Goal: Information Seeking & Learning: Understand process/instructions

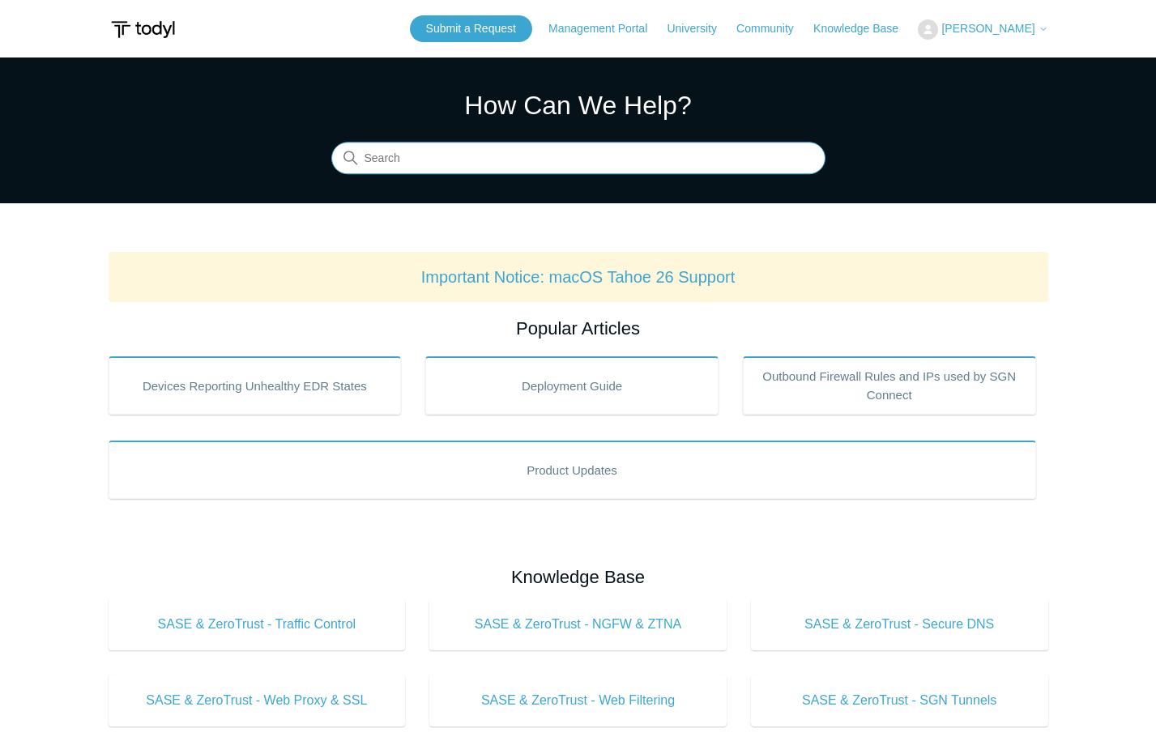
click at [464, 156] on input "Search" at bounding box center [578, 159] width 494 height 32
type input "uninstall from mac"
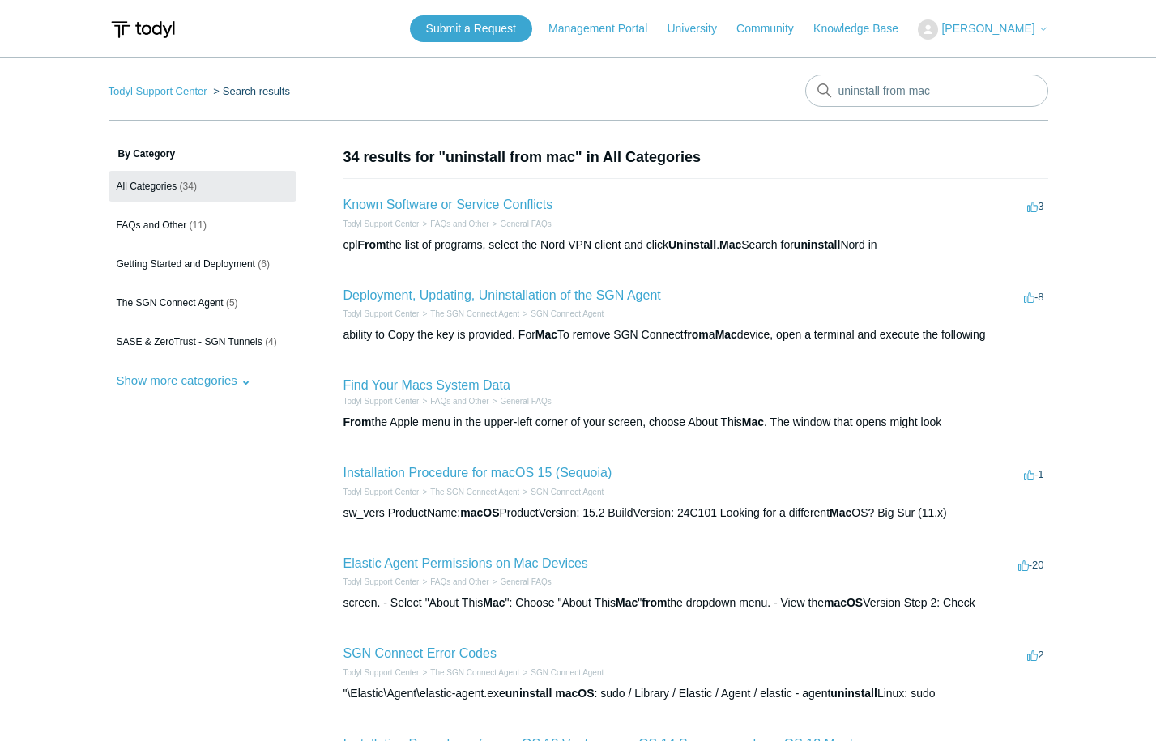
click at [570, 304] on h2 "Deployment, Updating, Uninstallation of the SGN Agent" at bounding box center [501, 295] width 317 height 19
click at [570, 300] on link "Deployment, Updating, Uninstallation of the SGN Agent" at bounding box center [501, 295] width 317 height 14
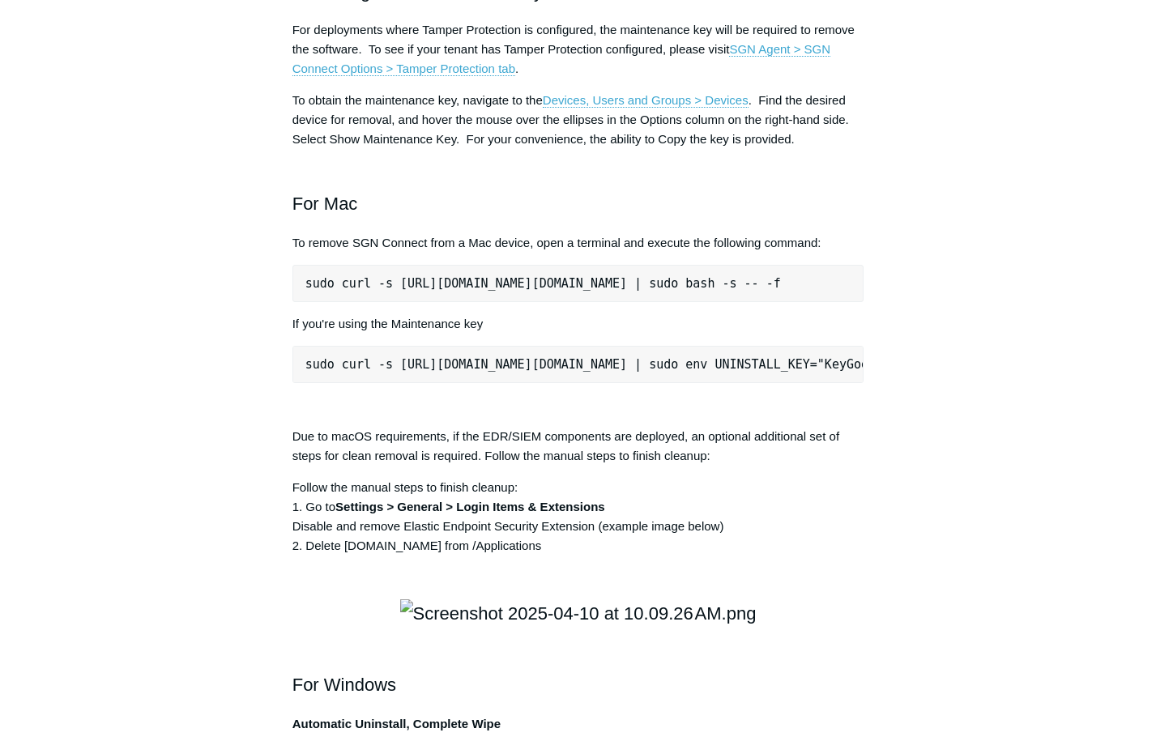
scroll to position [2056, 0]
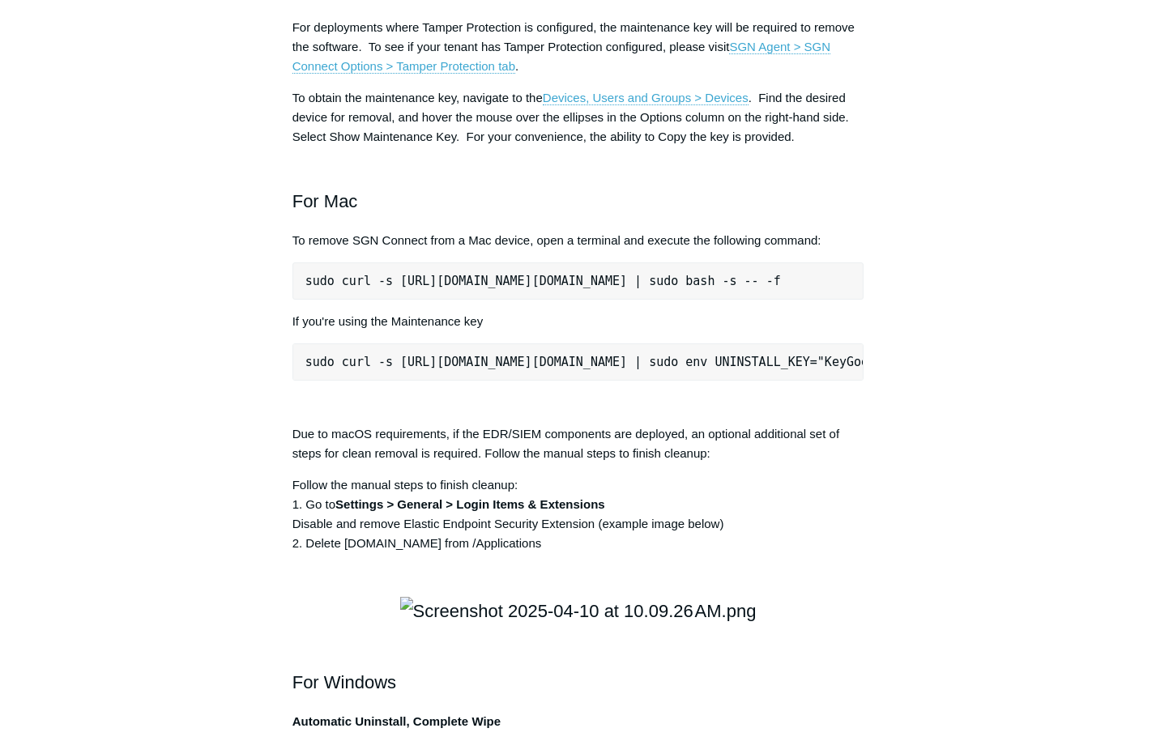
click at [980, 520] on div "Articles in this section Installation Procedure for macOS 15 (Sequoia) Check to…" at bounding box center [578, 365] width 939 height 4551
click at [977, 424] on div "Articles in this section Installation Procedure for macOS 15 (Sequoia) Check to…" at bounding box center [578, 365] width 939 height 4551
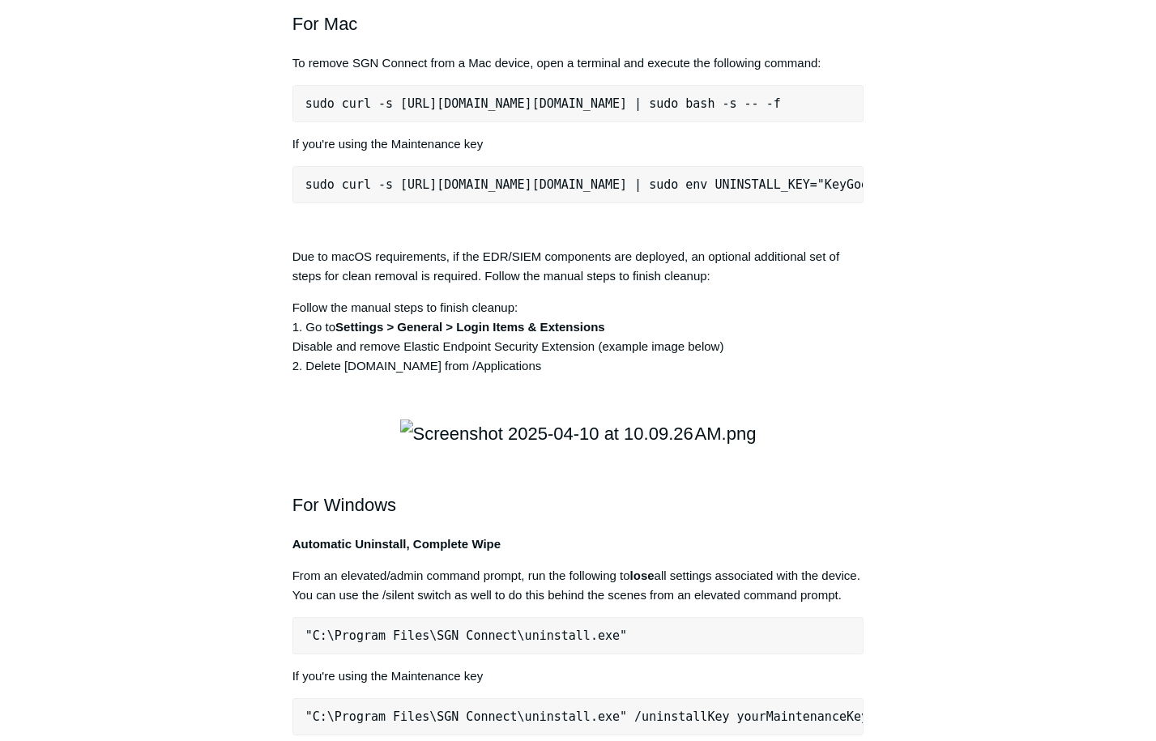
scroll to position [2232, 0]
click at [336, 205] on pre "sudo curl -s https://portal.todyl.com/tools/MacUninstall.sh | sudo env UNINSTAL…" at bounding box center [578, 186] width 572 height 37
drag, startPoint x: 312, startPoint y: 435, endPoint x: 350, endPoint y: 440, distance: 38.4
click at [350, 205] on pre "sudo curl -s https://portal.todyl.com/tools/MacUninstall.sh | sudo env UNINSTAL…" at bounding box center [578, 186] width 572 height 37
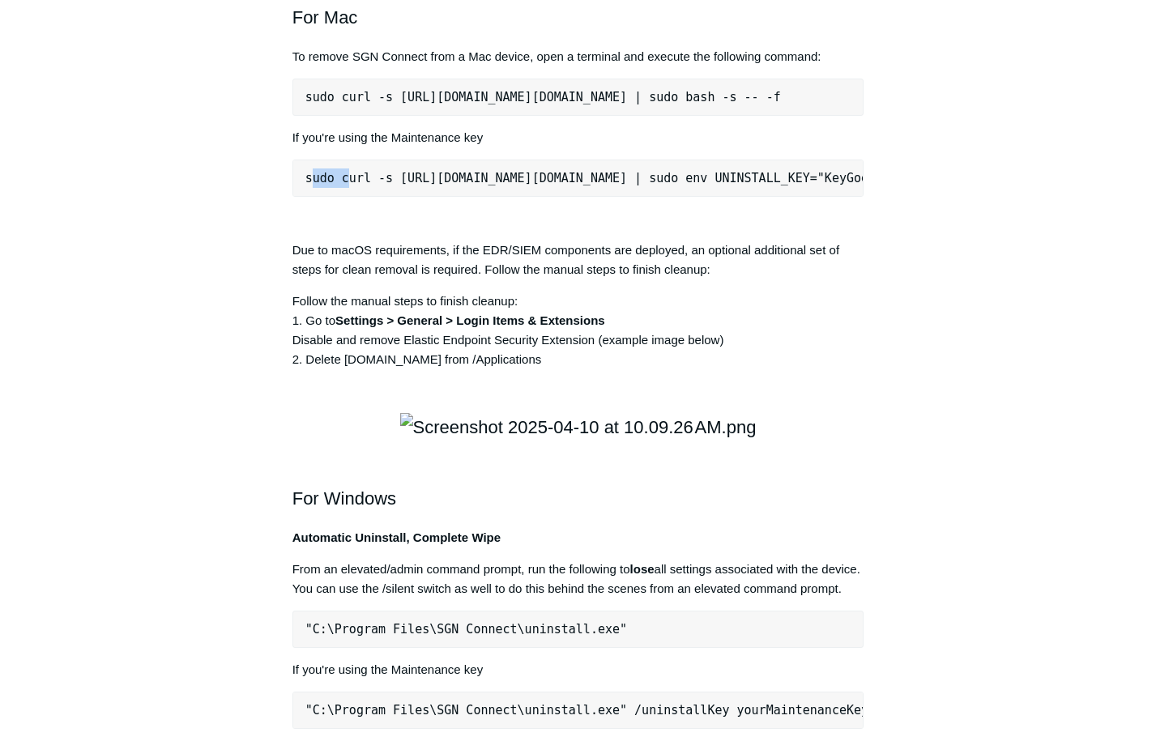
scroll to position [0, 40]
drag, startPoint x: 539, startPoint y: 349, endPoint x: 1101, endPoint y: 349, distance: 562.8
click at [1101, 349] on main "Todyl Support Center The SGN Connect Agent SGN Connect Agent Articles in this s…" at bounding box center [578, 138] width 1156 height 4640
click at [985, 339] on div "Articles in this section Installation Procedure for macOS 15 (Sequoia) Check to…" at bounding box center [578, 182] width 939 height 4551
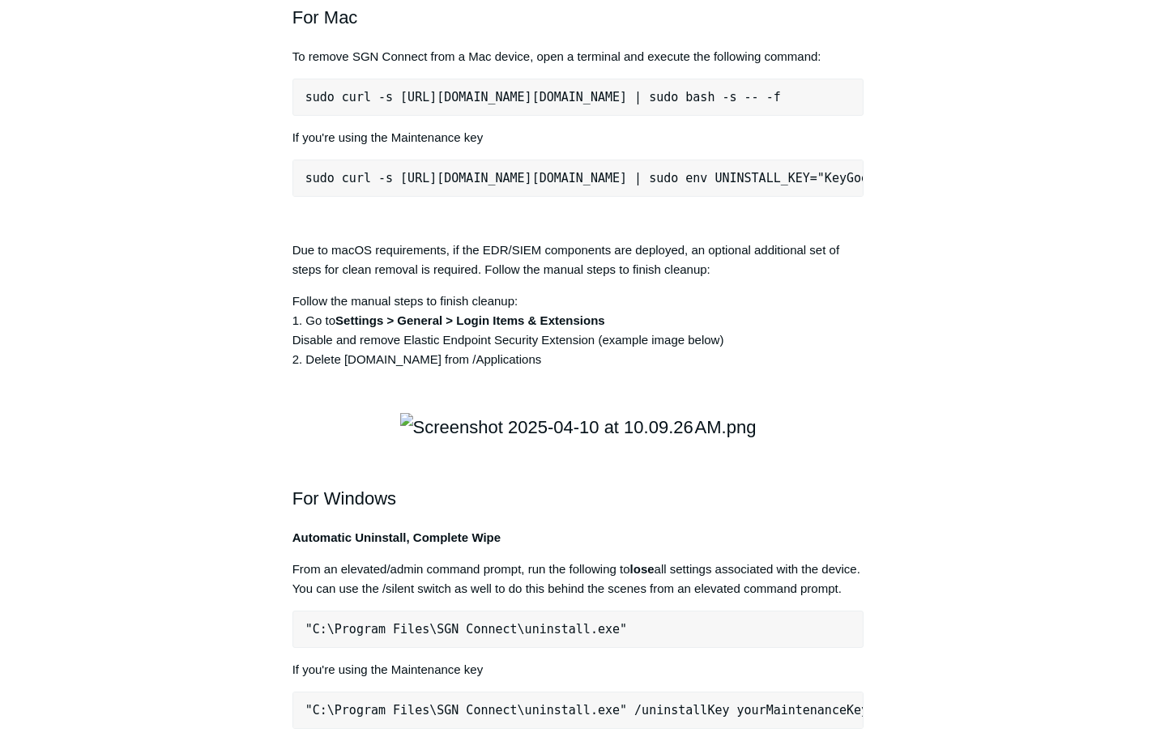
click at [929, 552] on div "Articles in this section Installation Procedure for macOS 15 (Sequoia) Check to…" at bounding box center [578, 182] width 939 height 4551
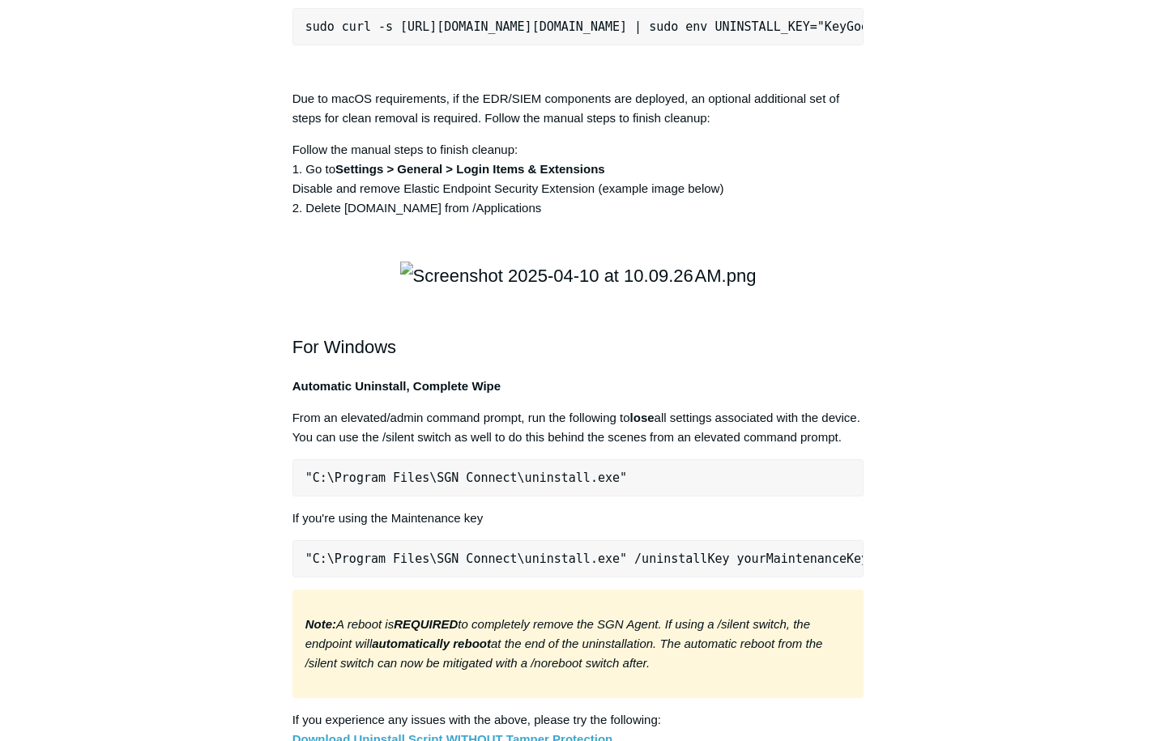
scroll to position [2374, 0]
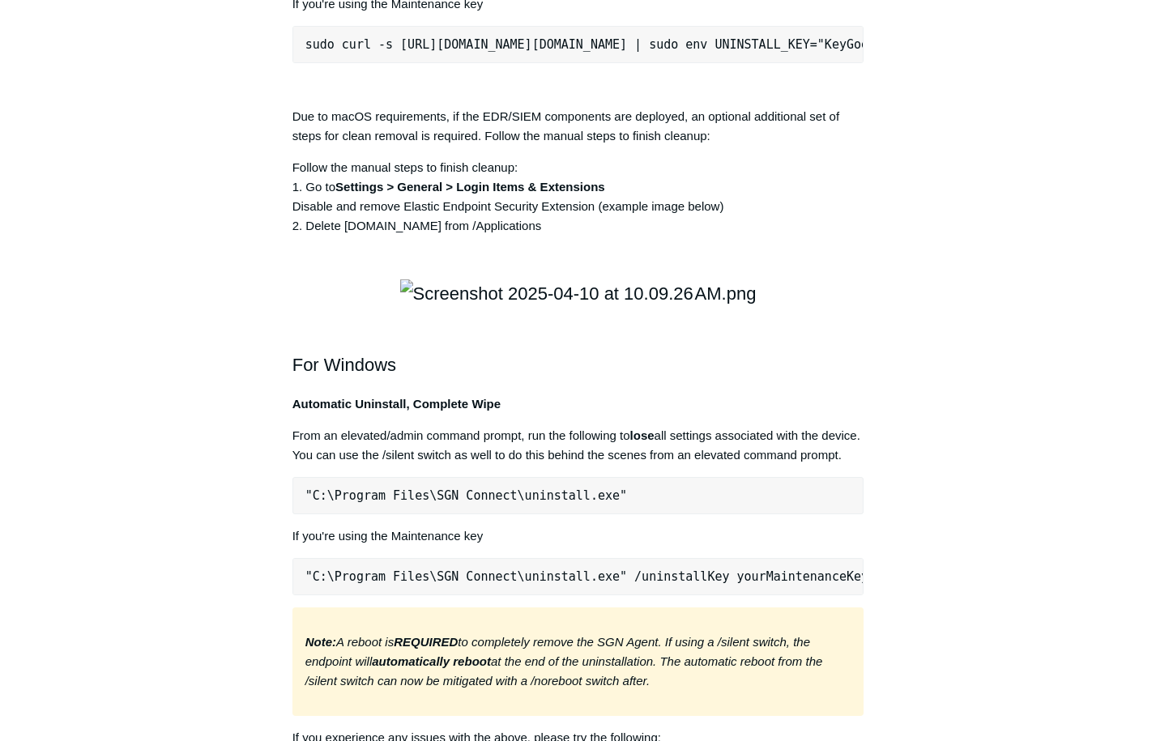
click at [462, 63] on pre "sudo curl -s [URL][DOMAIN_NAME][DOMAIN_NAME] | sudo env UNINSTALL_KEY="KeyGoesH…" at bounding box center [578, 44] width 572 height 37
click at [379, 63] on pre "sudo curl -s [URL][DOMAIN_NAME][DOMAIN_NAME] | sudo env UNINSTALL_KEY="KeyGoesH…" at bounding box center [578, 44] width 572 height 37
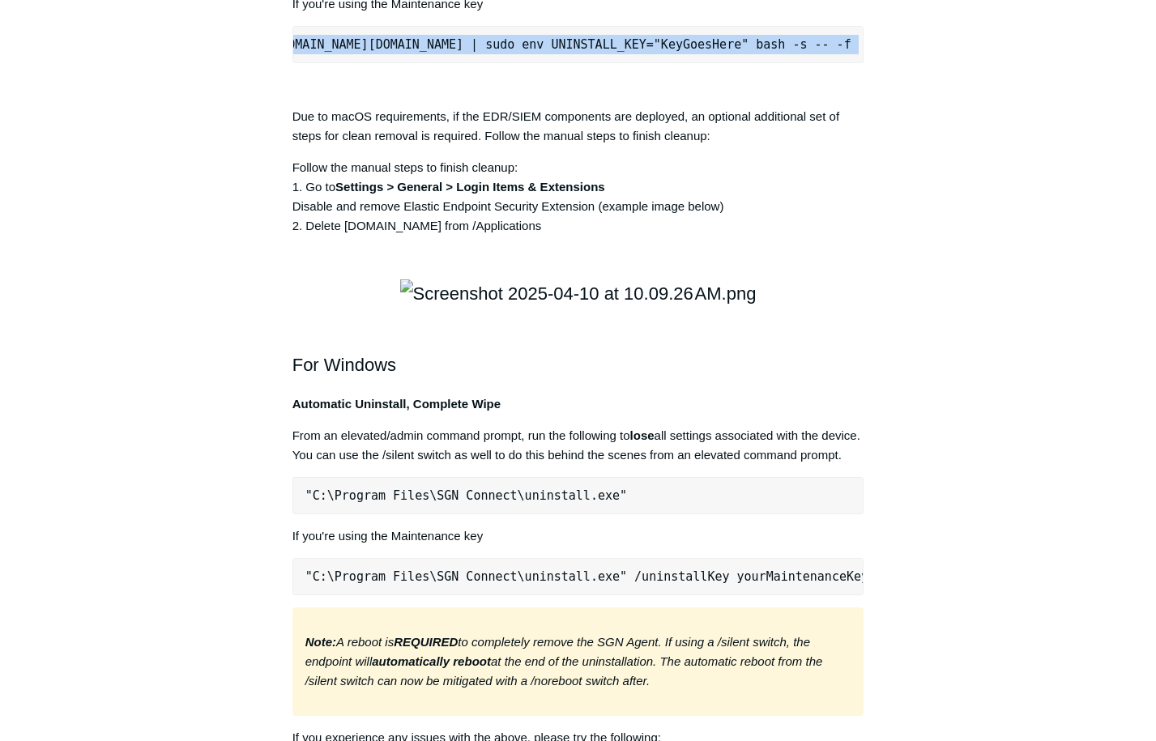
scroll to position [0, 274]
drag, startPoint x: 347, startPoint y: 301, endPoint x: 873, endPoint y: 315, distance: 525.8
click at [873, 315] on article "Deployment, Updating, Uninstallation of the SGN Agent Follow Not yet followed b…" at bounding box center [578, 48] width 620 height 4551
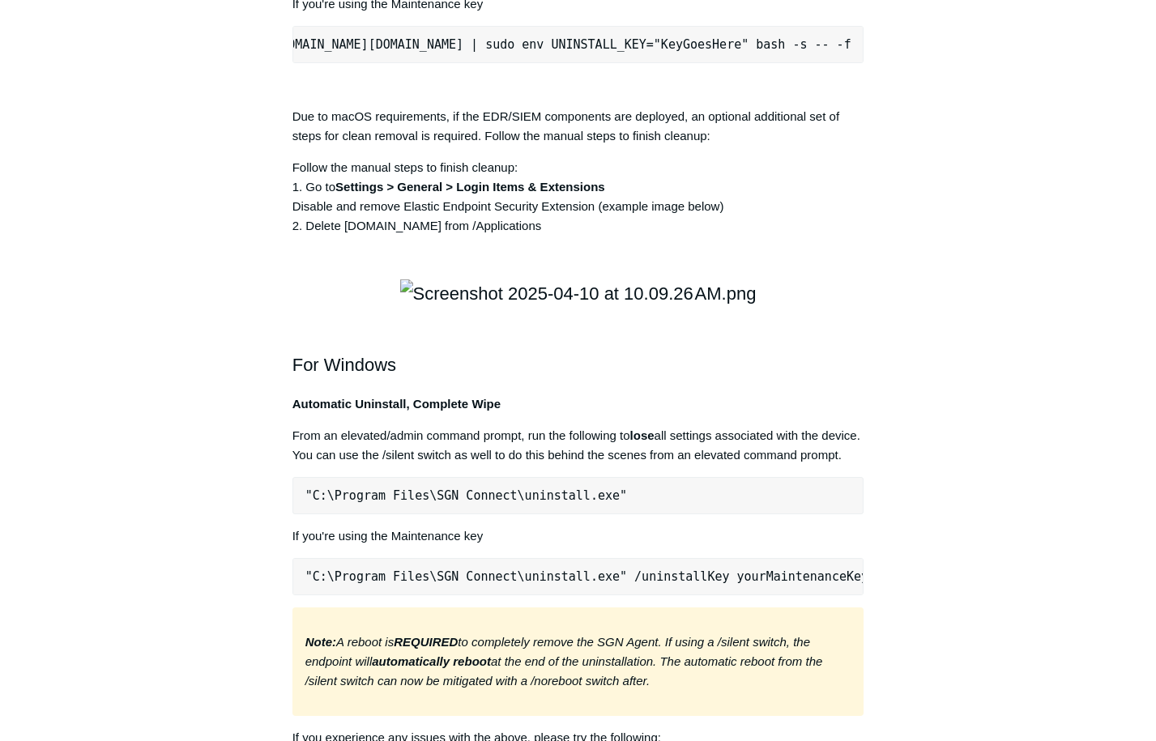
drag, startPoint x: 307, startPoint y: 214, endPoint x: 956, endPoint y: 224, distance: 649.6
click at [956, 224] on div "Articles in this section Installation Procedure for macOS 15 (Sequoia) Check to…" at bounding box center [578, 48] width 939 height 4551
copy pre "sudo curl -s [URL][DOMAIN_NAME][DOMAIN_NAME] | sudo bash -s -- -f"
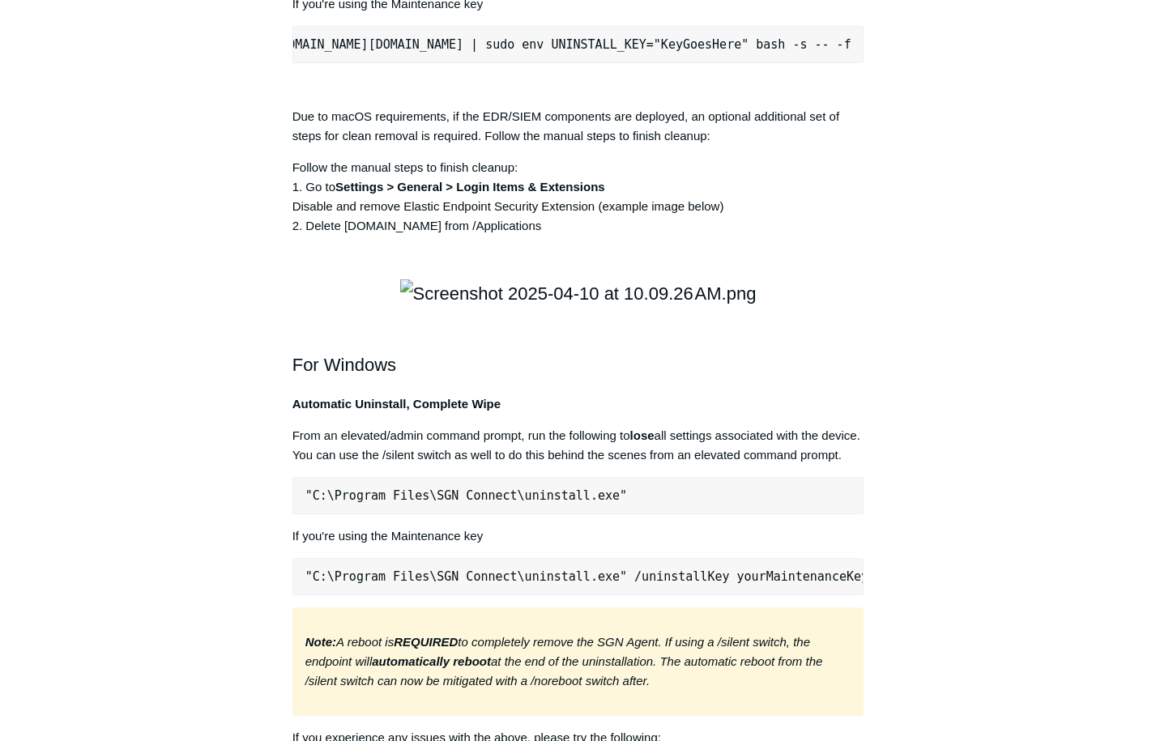
copy pre "sudo curl -s [URL][DOMAIN_NAME][DOMAIN_NAME] | sudo bash -s -- -f"
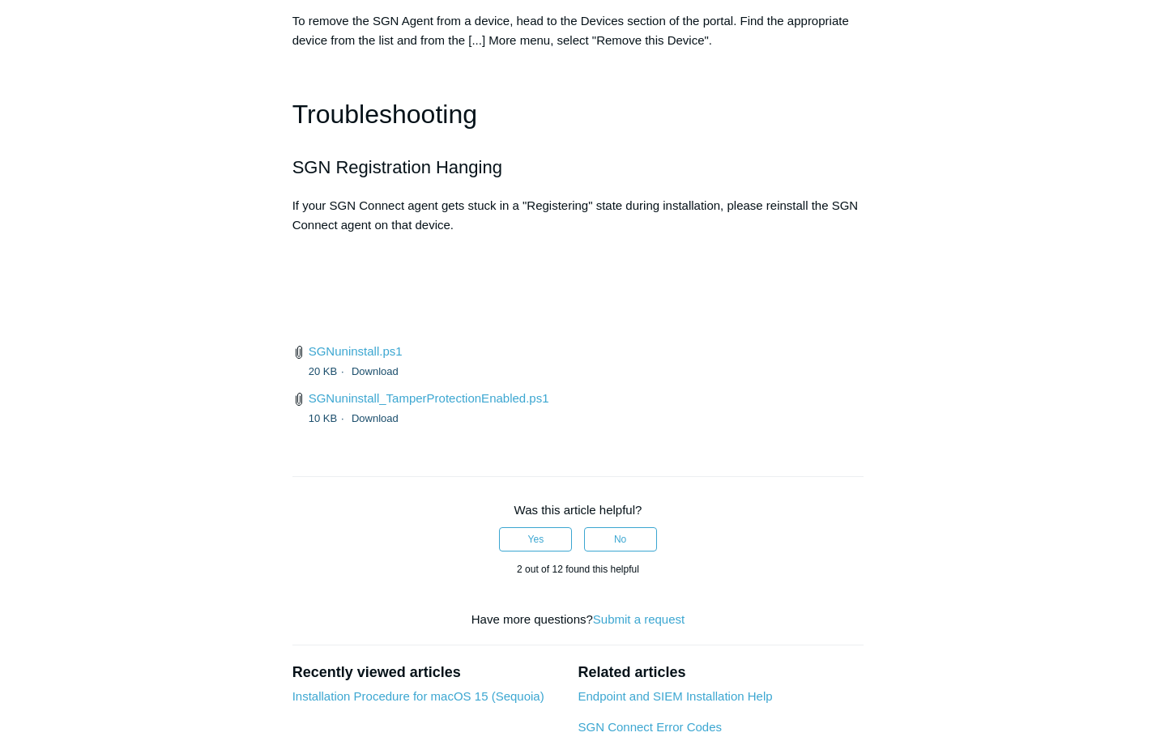
scroll to position [3281, 0]
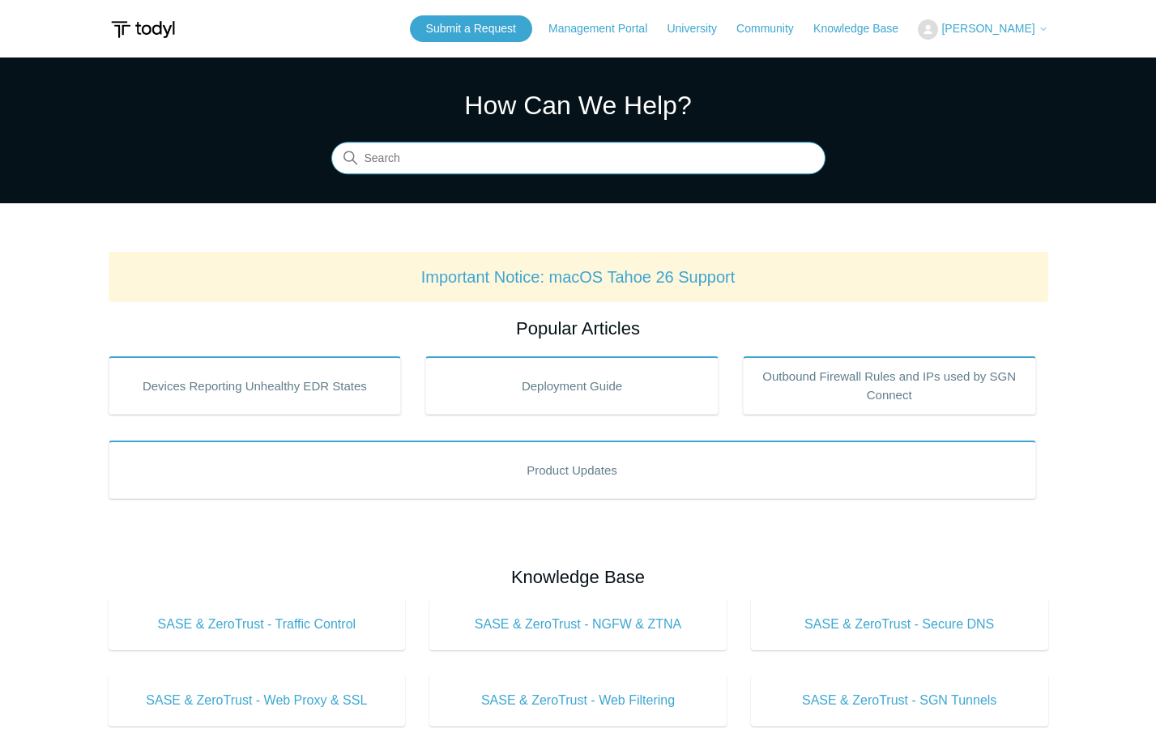
click at [407, 151] on input "Search" at bounding box center [578, 159] width 494 height 32
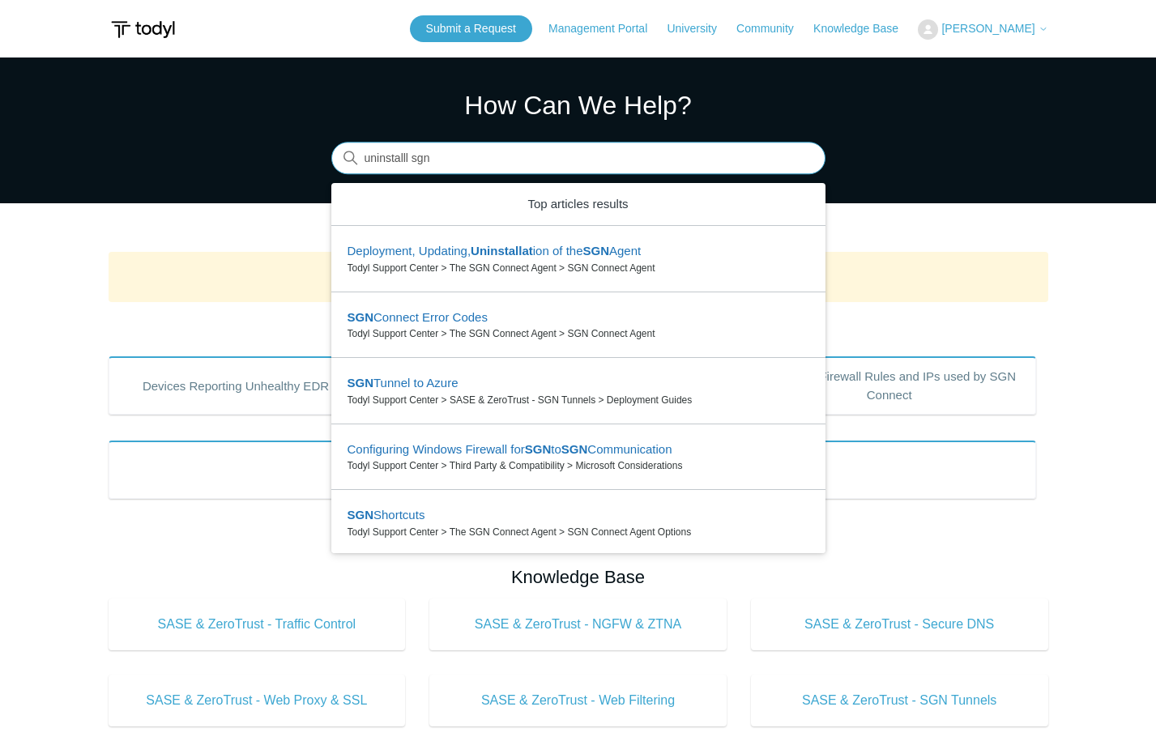
type input "uninstalll sgn"
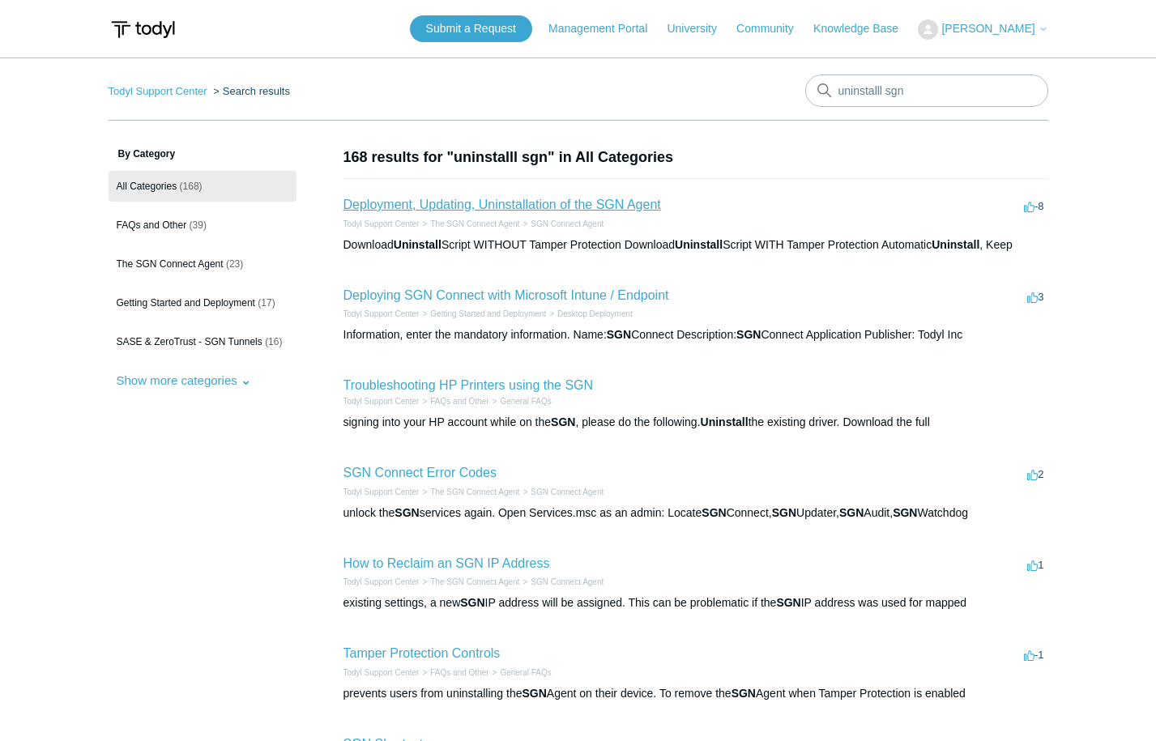
click at [490, 211] on link "Deployment, Updating, Uninstallation of the SGN Agent" at bounding box center [501, 205] width 317 height 14
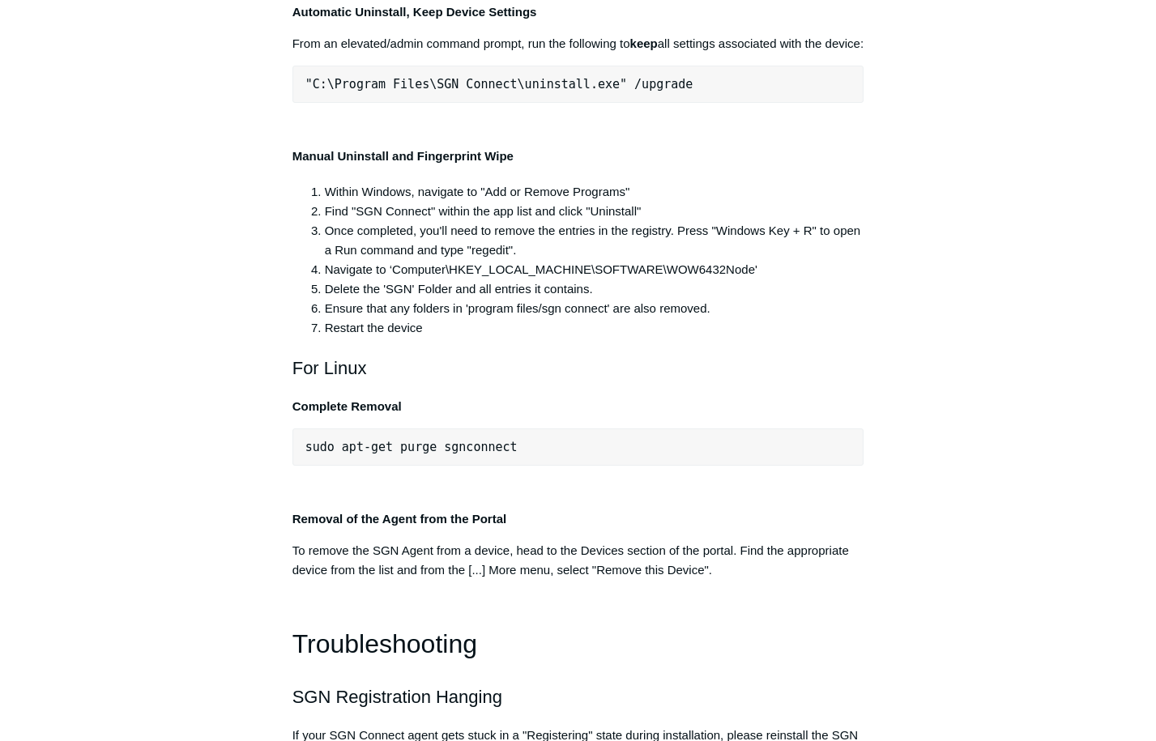
scroll to position [3181, 0]
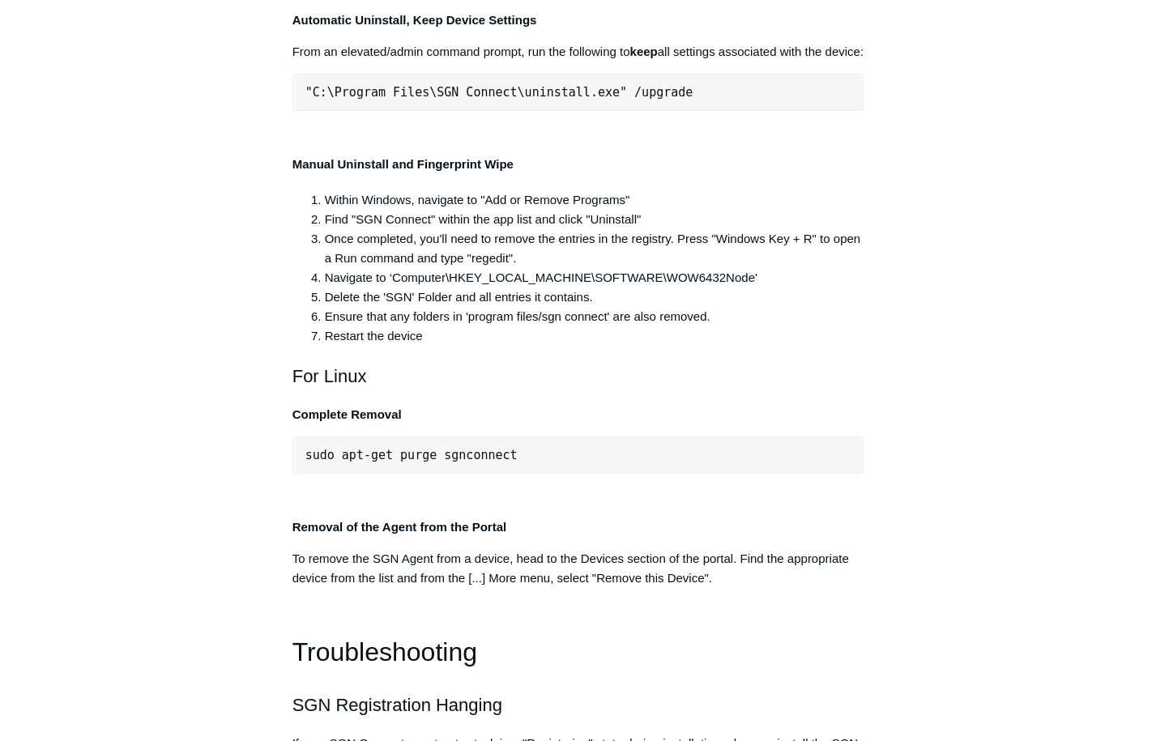
drag, startPoint x: 636, startPoint y: 317, endPoint x: -12, endPoint y: 283, distance: 648.8
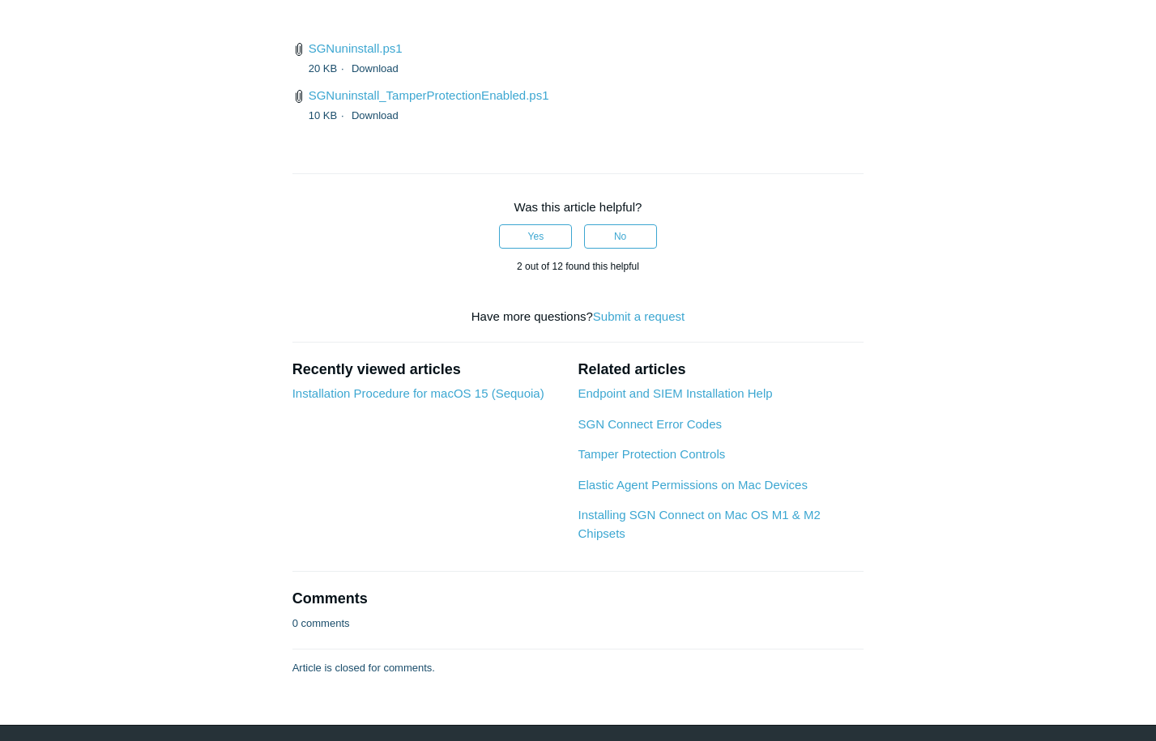
scroll to position [4034, 0]
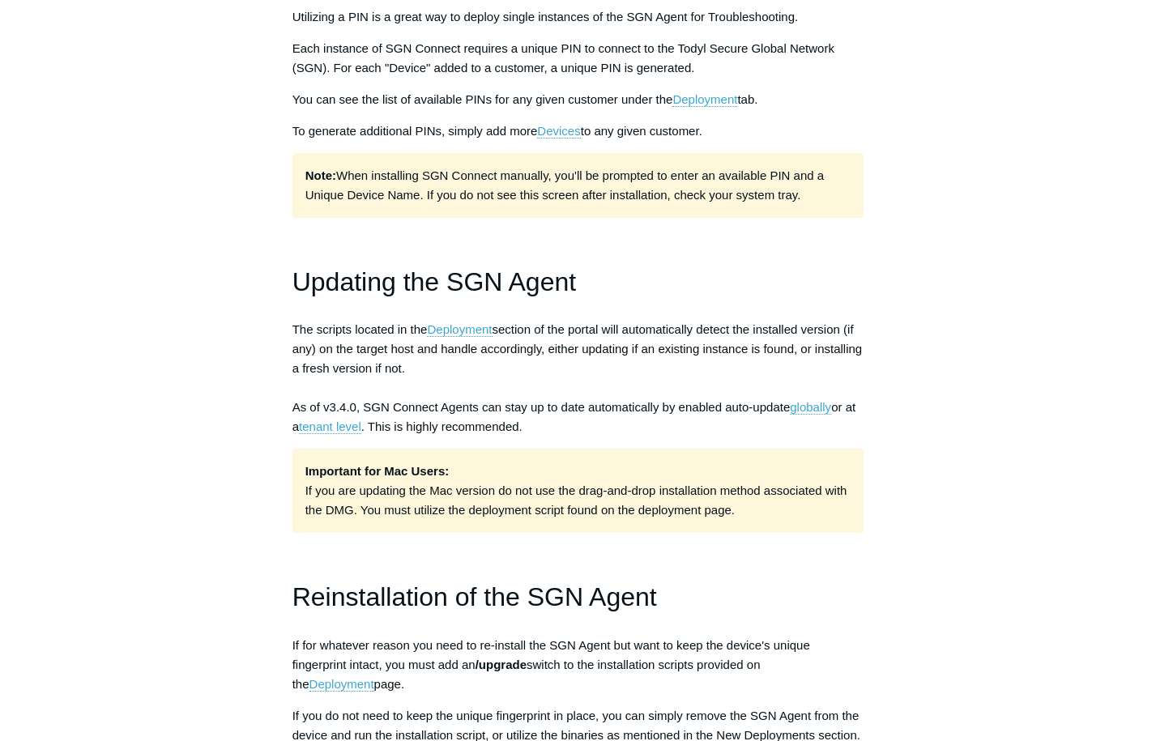
click at [296, 424] on span "The scripts located in the Deployment section of the portal will automatically …" at bounding box center [577, 378] width 570 height 112
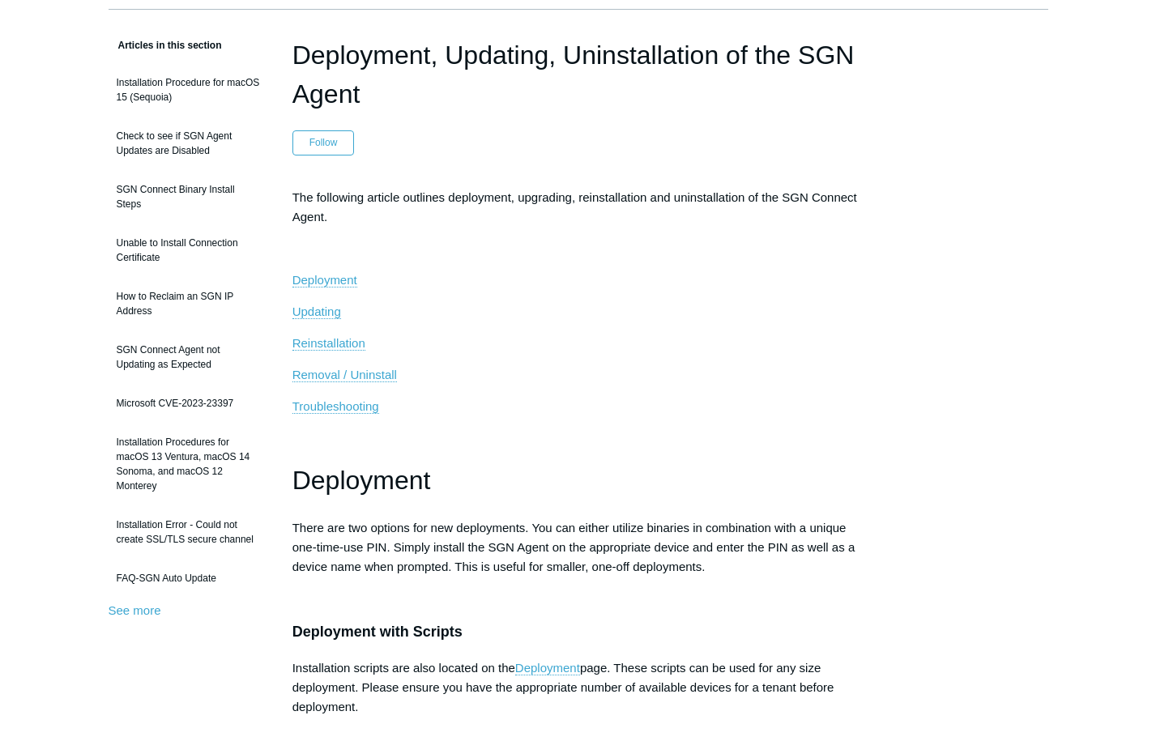
scroll to position [0, 0]
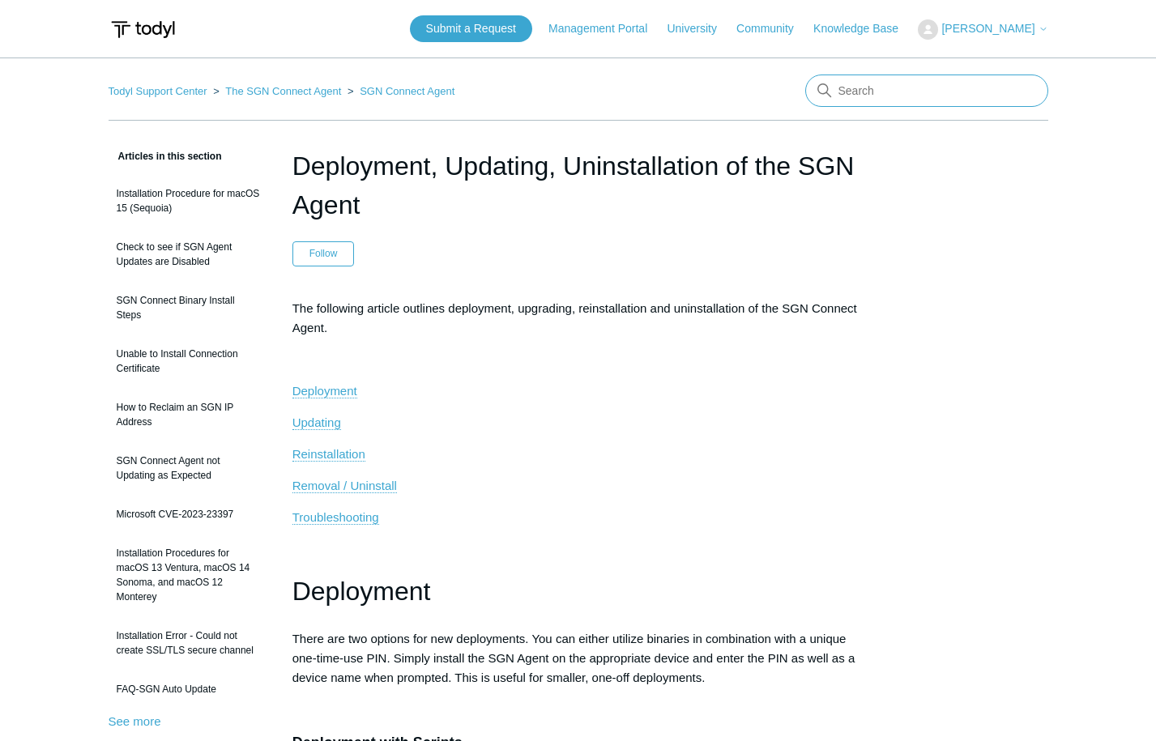
click at [852, 104] on input "Search" at bounding box center [926, 91] width 243 height 32
type input "uninstall agent ios"
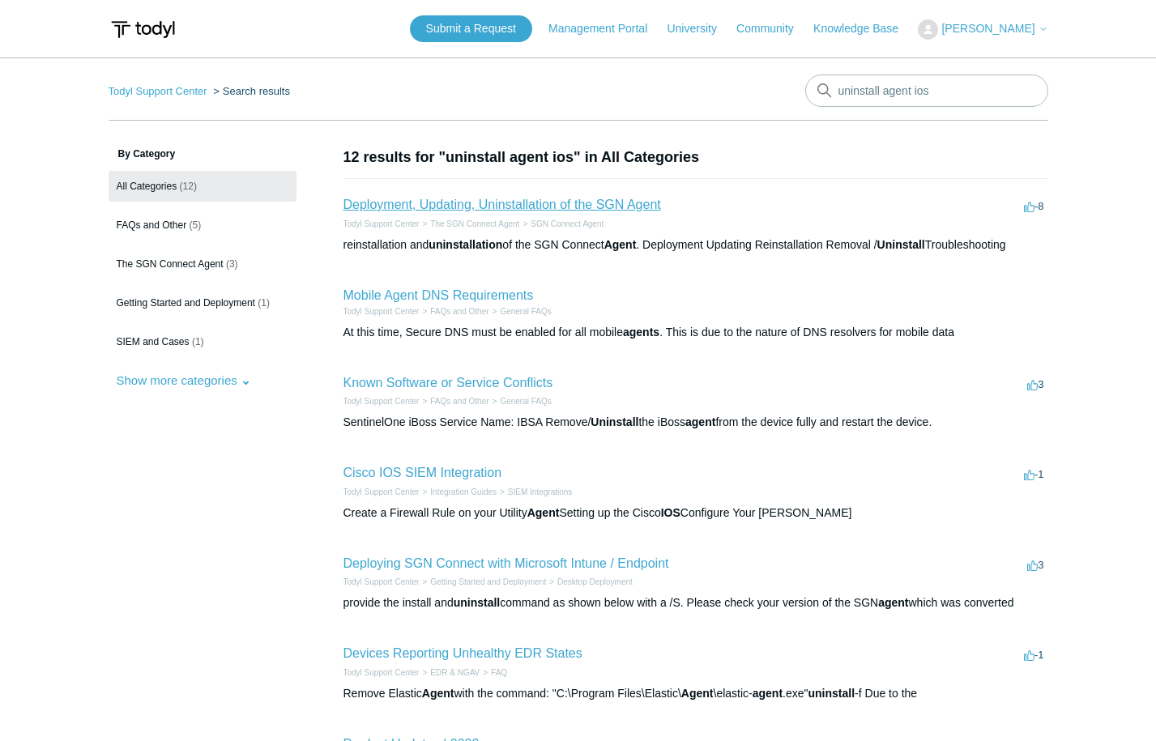
click at [470, 203] on link "Deployment, Updating, Uninstallation of the SGN Agent" at bounding box center [501, 205] width 317 height 14
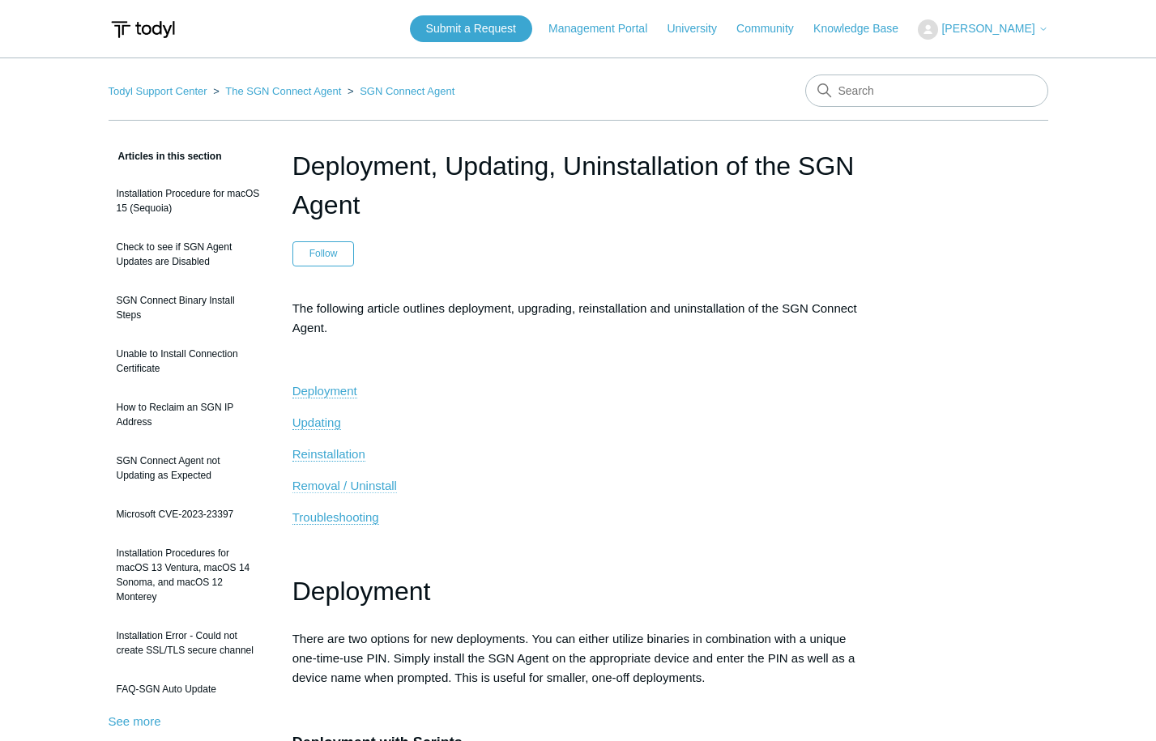
click at [342, 483] on span "Removal / Uninstall" at bounding box center [344, 486] width 104 height 14
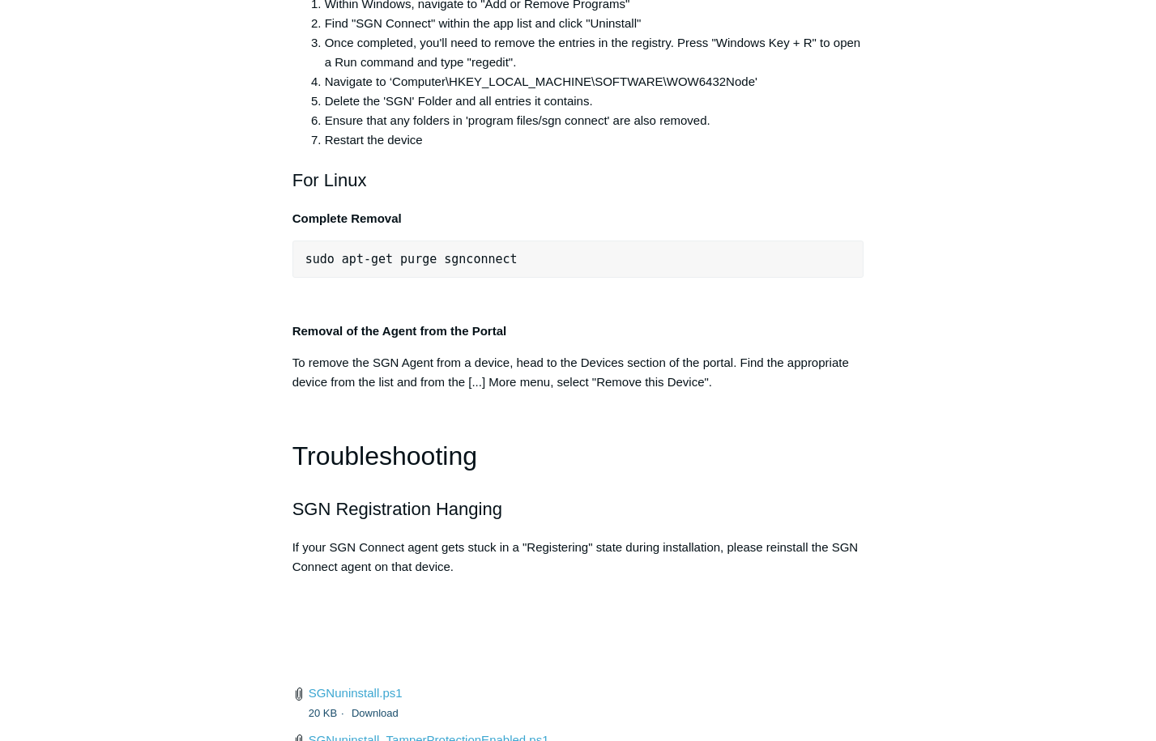
scroll to position [3366, 0]
